Goal: Transaction & Acquisition: Purchase product/service

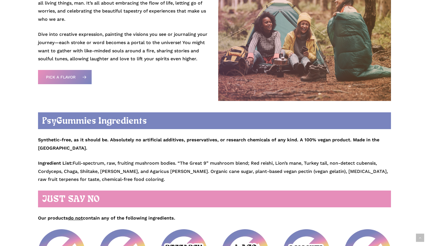
scroll to position [640, 0]
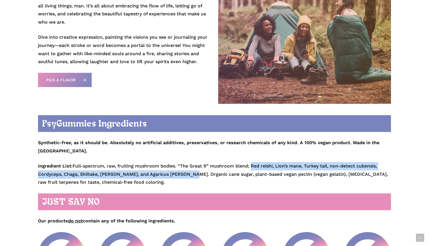
drag, startPoint x: 253, startPoint y: 154, endPoint x: 186, endPoint y: 163, distance: 67.1
click at [185, 163] on p "Ingredient List: Full-spectrum, raw, fruiting mushroom bodies. “The Great 9” mu…" at bounding box center [215, 174] width 354 height 24
copy p "Red reishi, Lion’s mane, Turkey tail, non-detect cubensis, Cordyceps, Chaga, Sh…"
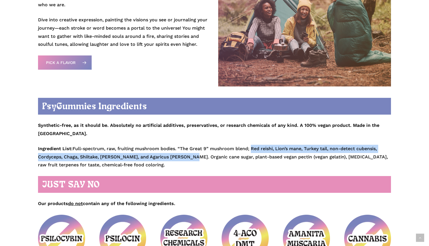
scroll to position [659, 0]
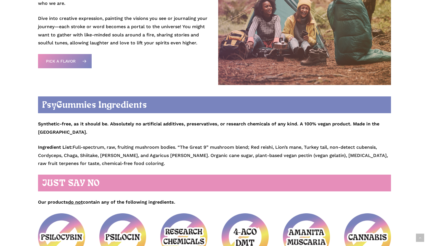
click at [240, 152] on p "Ingredient List: Full-spectrum, raw, fruiting mushroom bodies. “The Great 9” mu…" at bounding box center [215, 155] width 354 height 24
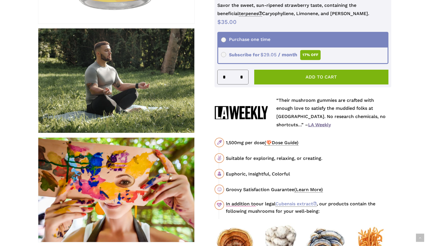
scroll to position [220, 0]
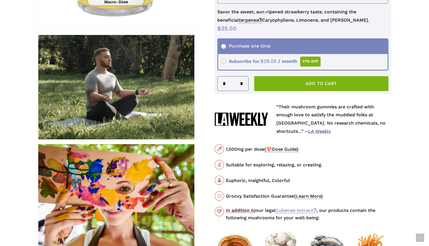
click at [277, 146] on span "(🍄Dose Guide)" at bounding box center [282, 149] width 34 height 6
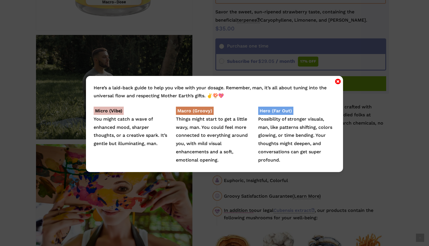
click at [337, 83] on icon "Close" at bounding box center [338, 81] width 6 height 7
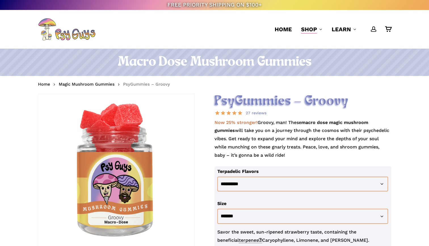
scroll to position [0, 0]
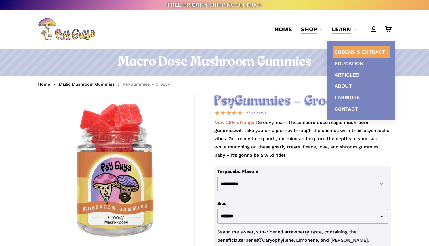
click at [344, 51] on span "Cubensis Extract" at bounding box center [360, 52] width 51 height 6
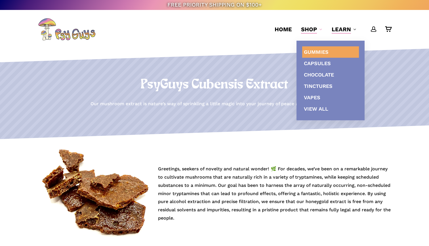
click at [310, 49] on span "Gummies" at bounding box center [316, 52] width 25 height 6
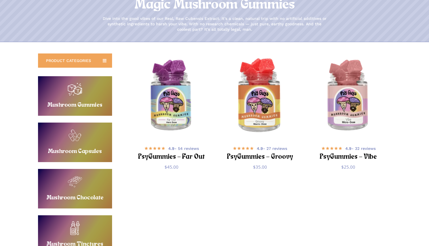
scroll to position [62, 0]
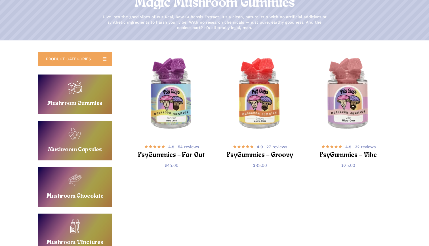
click at [90, 101] on link "Buy Mushroom Gummies" at bounding box center [75, 93] width 74 height 39
